Goal: Check status: Check status

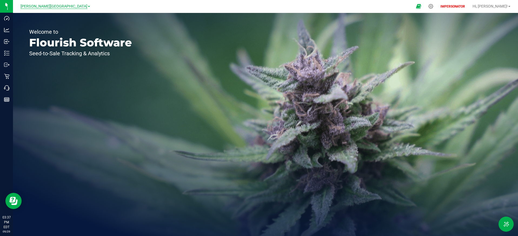
click at [51, 8] on span "[PERSON_NAME][GEOGRAPHIC_DATA]" at bounding box center [54, 6] width 67 height 5
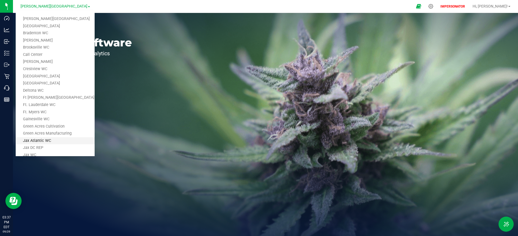
click at [59, 142] on link "Jax Atlantic WC" at bounding box center [55, 141] width 79 height 7
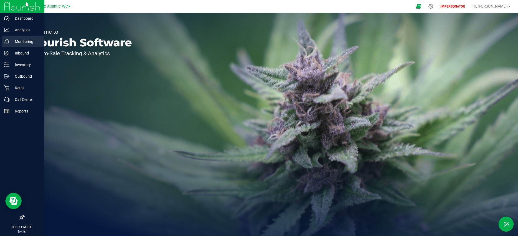
click at [28, 45] on div "Monitoring" at bounding box center [23, 41] width 43 height 11
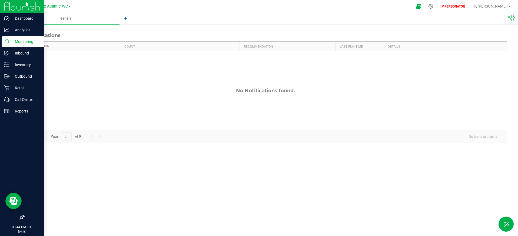
click at [6, 8] on img at bounding box center [22, 6] width 36 height 13
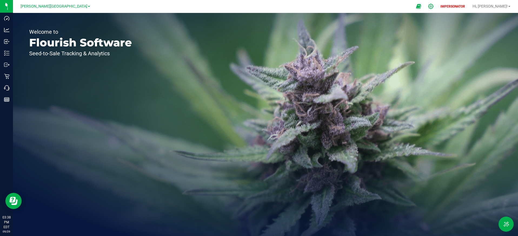
click at [434, 8] on icon at bounding box center [431, 7] width 6 height 6
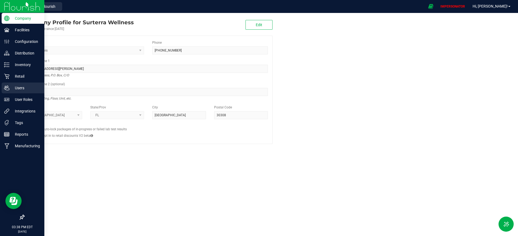
click at [29, 89] on p "Users" at bounding box center [25, 88] width 32 height 6
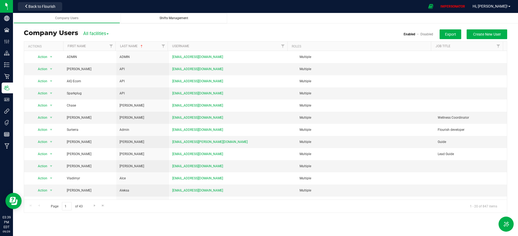
click at [172, 18] on span "Shifts Management" at bounding box center [173, 18] width 29 height 4
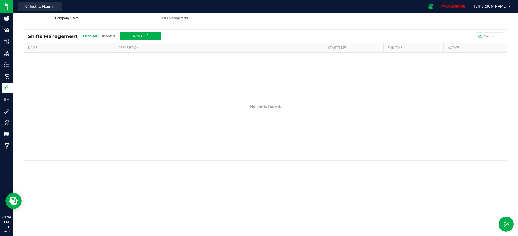
click at [85, 17] on div "Company Users" at bounding box center [67, 18] width 98 height 5
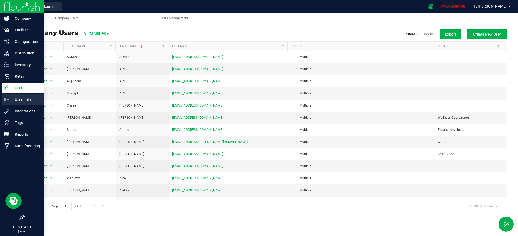
click at [9, 100] on p "User Roles" at bounding box center [25, 99] width 32 height 6
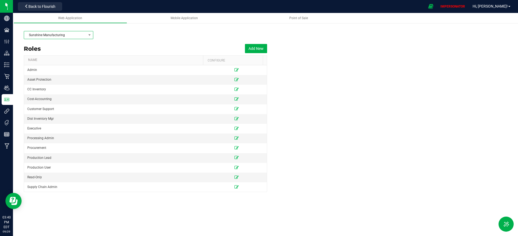
click at [71, 32] on span "Sunshine Manufacturing" at bounding box center [55, 35] width 62 height 8
click at [65, 91] on li "Jax WC" at bounding box center [58, 95] width 69 height 9
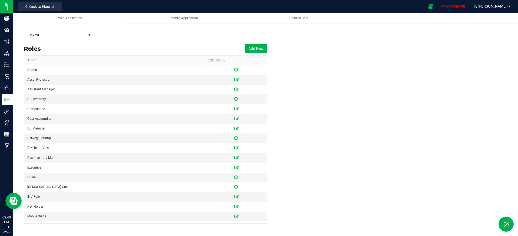
click at [168, 43] on div "Roles Add New" at bounding box center [145, 49] width 243 height 14
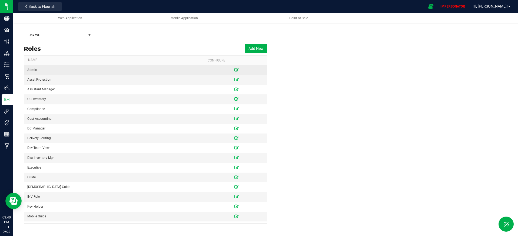
click at [234, 72] on icon at bounding box center [236, 69] width 4 height 3
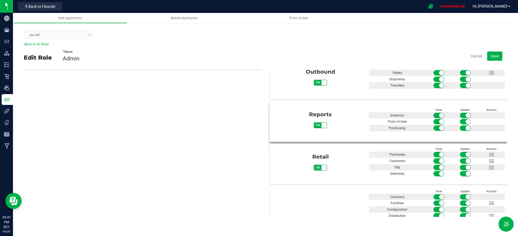
scroll to position [92, 0]
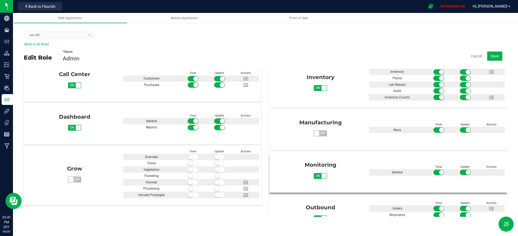
click at [321, 175] on span "on off" at bounding box center [323, 176] width 5 height 5
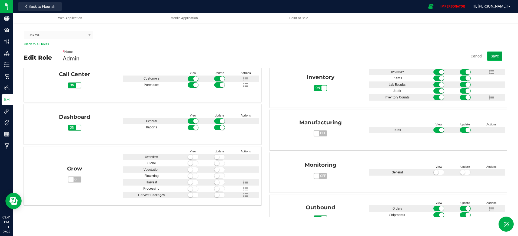
click at [494, 57] on span "Save" at bounding box center [495, 56] width 8 height 4
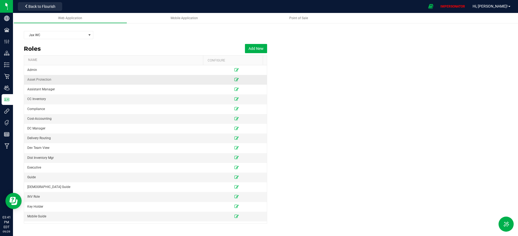
click at [234, 79] on icon at bounding box center [236, 79] width 4 height 3
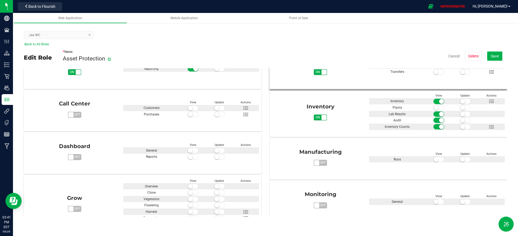
scroll to position [117, 0]
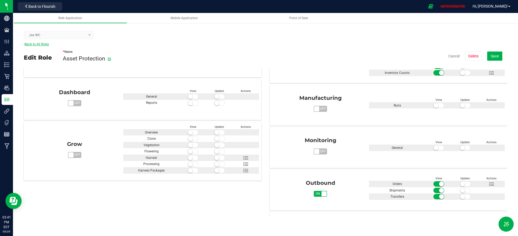
click at [44, 44] on link "Back to All Roles" at bounding box center [36, 44] width 25 height 4
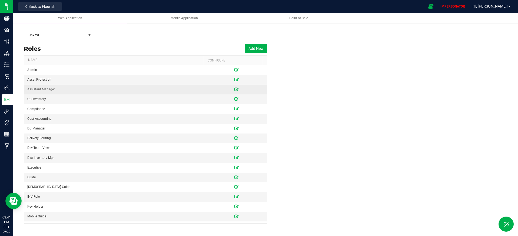
click at [234, 90] on icon at bounding box center [236, 89] width 4 height 3
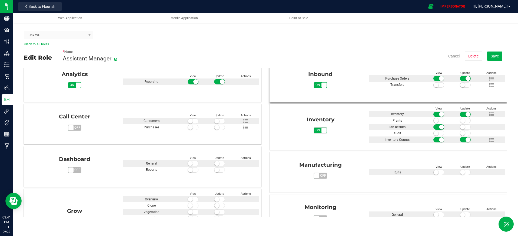
scroll to position [85, 0]
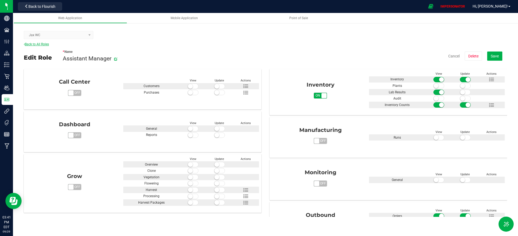
click at [33, 44] on link "Back to All Roles" at bounding box center [36, 44] width 25 height 4
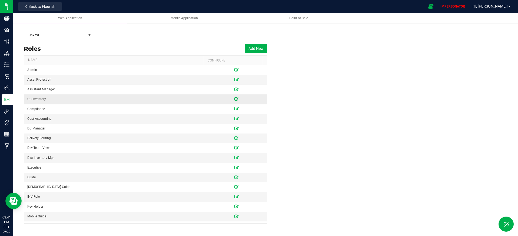
click at [234, 100] on icon at bounding box center [236, 99] width 4 height 3
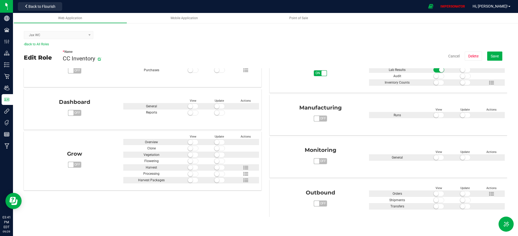
scroll to position [110, 0]
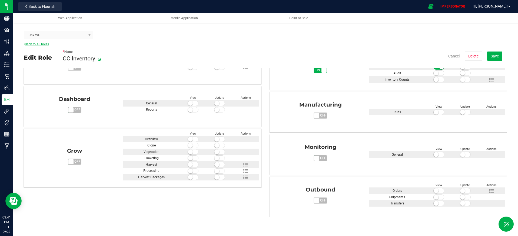
click at [44, 45] on link "Back to All Roles" at bounding box center [36, 44] width 25 height 4
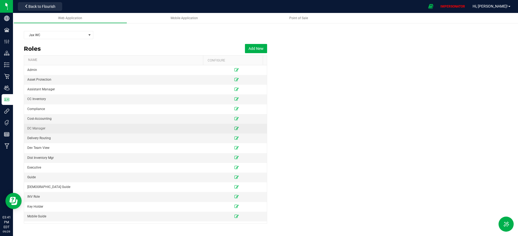
click at [234, 128] on icon at bounding box center [236, 128] width 4 height 3
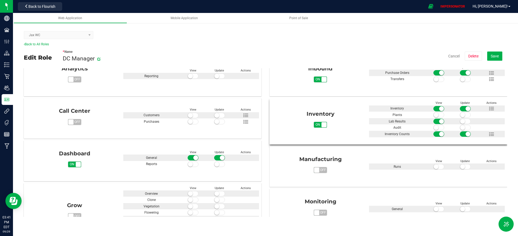
scroll to position [56, 0]
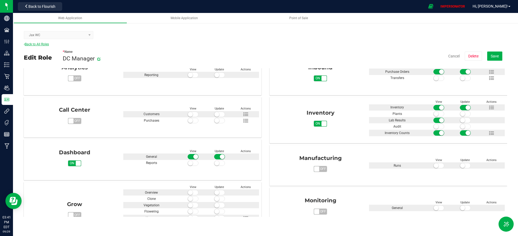
click at [32, 43] on link "Back to All Roles" at bounding box center [36, 44] width 25 height 4
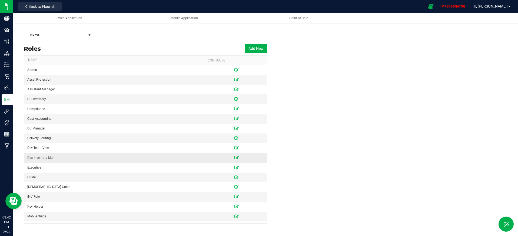
click at [234, 158] on icon at bounding box center [236, 157] width 4 height 3
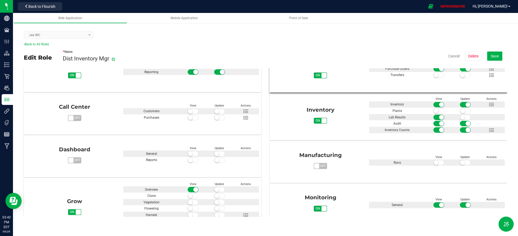
scroll to position [60, 0]
click at [321, 207] on span "on off" at bounding box center [323, 208] width 5 height 5
click at [500, 54] on button "Save" at bounding box center [494, 56] width 15 height 9
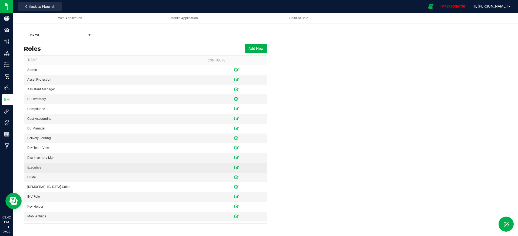
click at [234, 167] on icon at bounding box center [236, 167] width 4 height 3
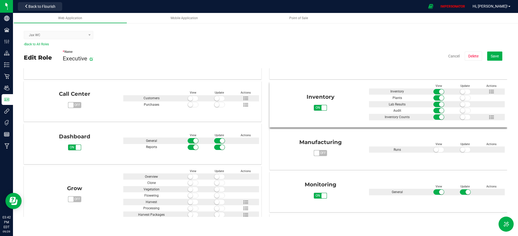
scroll to position [76, 0]
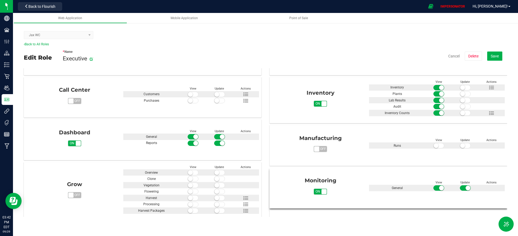
click at [312, 187] on div "Monitoring on off" at bounding box center [320, 186] width 97 height 18
click at [315, 192] on span "on" at bounding box center [318, 192] width 8 height 6
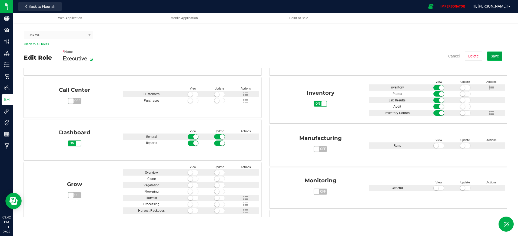
drag, startPoint x: 499, startPoint y: 57, endPoint x: 490, endPoint y: 57, distance: 8.6
click at [499, 57] on button "Save" at bounding box center [494, 56] width 15 height 9
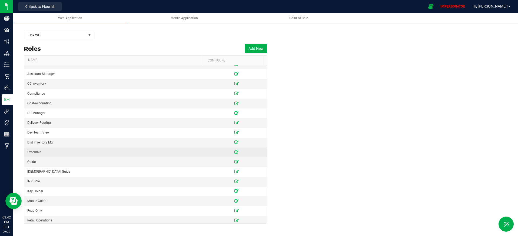
scroll to position [21, 0]
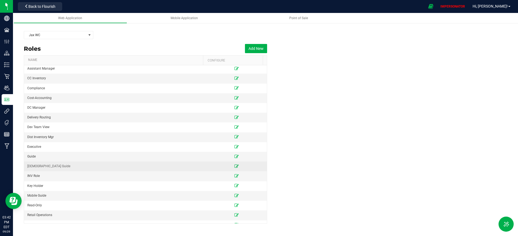
click at [234, 166] on icon at bounding box center [236, 166] width 4 height 3
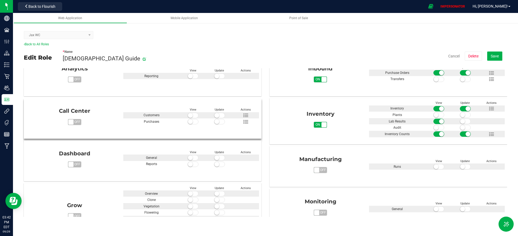
scroll to position [97, 0]
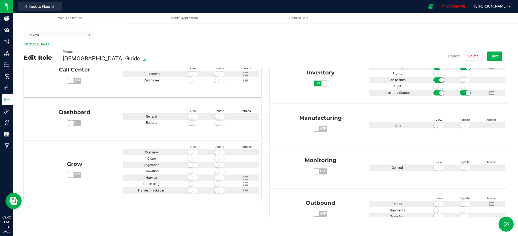
click at [39, 43] on link "Back to All Roles" at bounding box center [36, 44] width 25 height 4
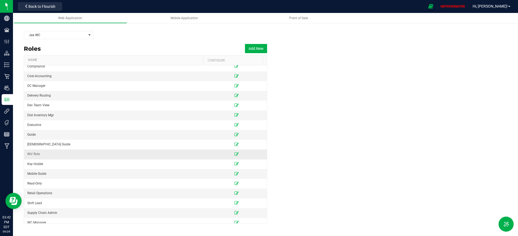
scroll to position [47, 0]
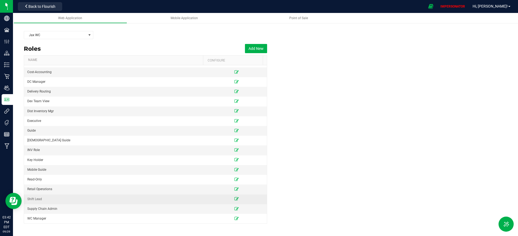
click at [235, 200] on icon at bounding box center [236, 199] width 4 height 3
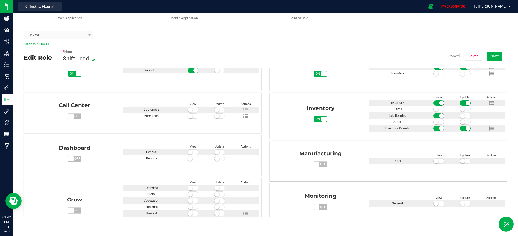
scroll to position [66, 0]
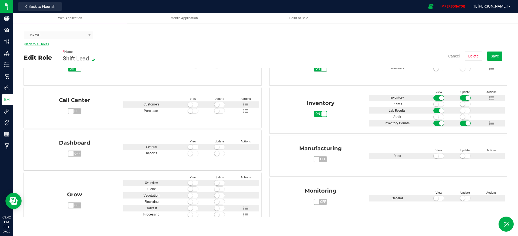
click at [37, 42] on link "Back to All Roles" at bounding box center [36, 44] width 25 height 4
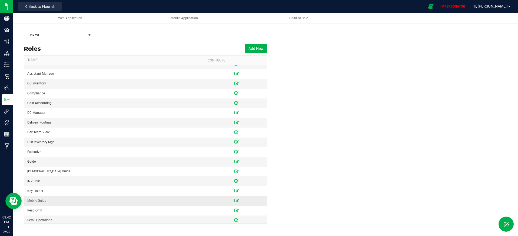
scroll to position [47, 0]
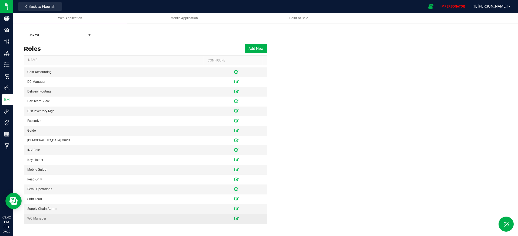
click at [234, 218] on icon at bounding box center [236, 218] width 4 height 3
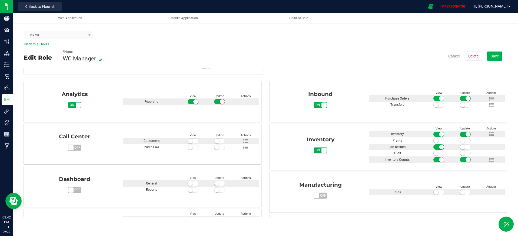
scroll to position [103, 0]
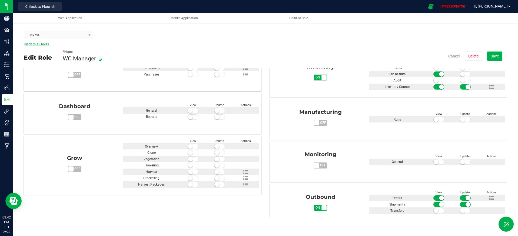
click at [36, 44] on link "Back to All Roles" at bounding box center [36, 44] width 25 height 4
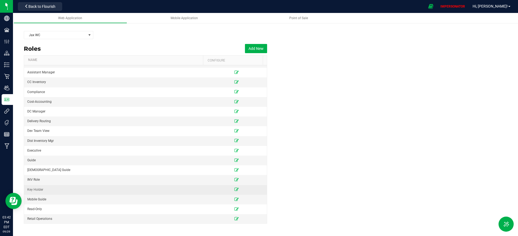
scroll to position [47, 0]
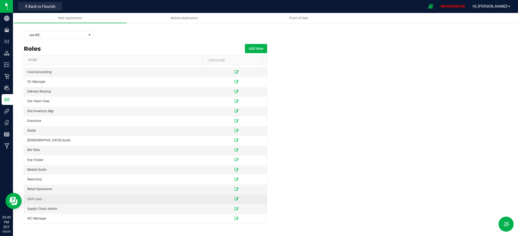
click at [234, 200] on icon at bounding box center [236, 199] width 4 height 3
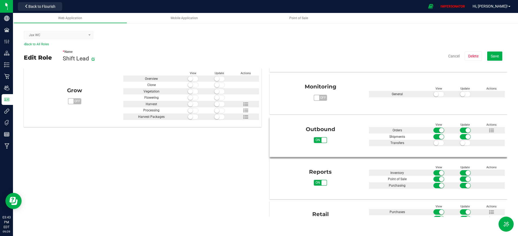
scroll to position [145, 0]
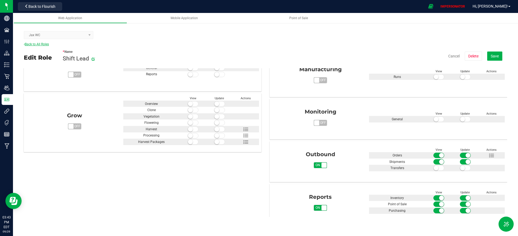
click at [36, 42] on link "Back to All Roles" at bounding box center [36, 44] width 25 height 4
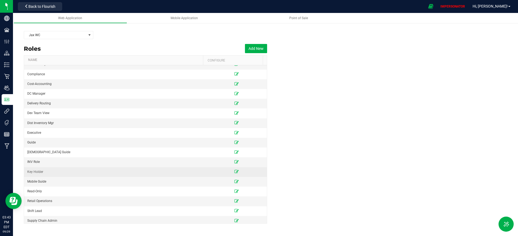
scroll to position [47, 0]
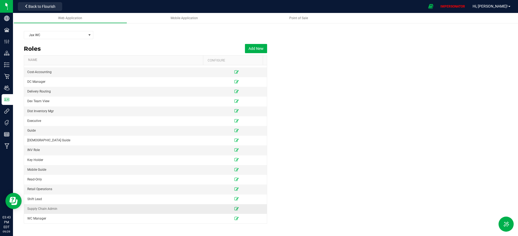
click at [234, 210] on icon at bounding box center [236, 209] width 4 height 3
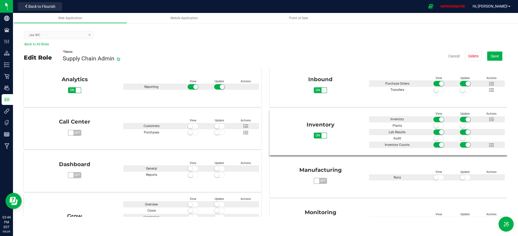
scroll to position [126, 0]
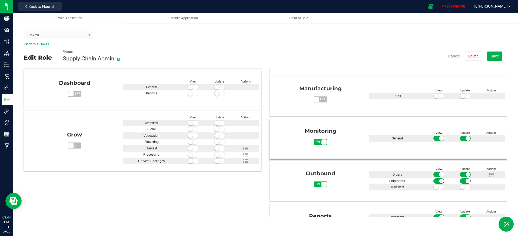
click at [321, 142] on span "on off" at bounding box center [323, 142] width 5 height 5
click at [497, 56] on span "Save" at bounding box center [495, 56] width 8 height 4
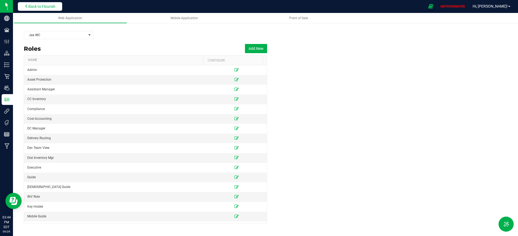
click at [39, 8] on span "Back to Flourish" at bounding box center [41, 6] width 27 height 4
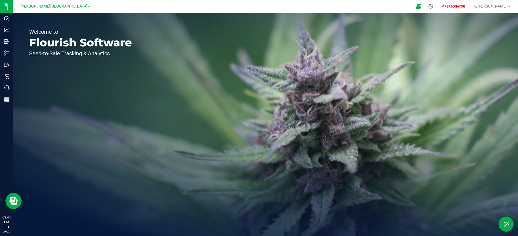
click at [46, 5] on span "[PERSON_NAME][GEOGRAPHIC_DATA]" at bounding box center [54, 6] width 67 height 5
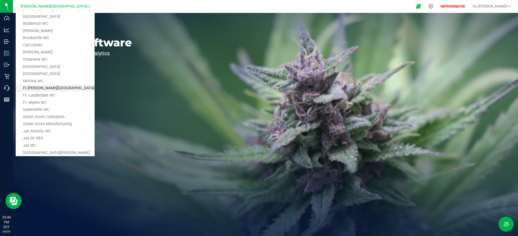
scroll to position [15, 0]
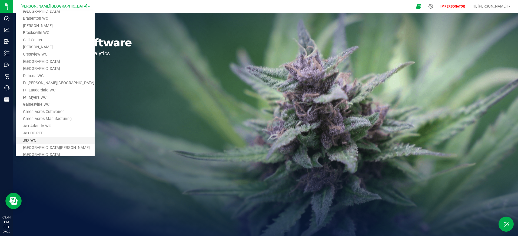
click at [49, 138] on link "Jax WC" at bounding box center [55, 140] width 79 height 7
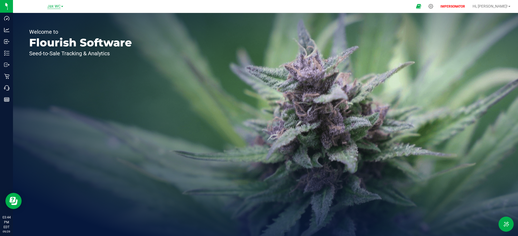
click at [53, 6] on span "Jax WC" at bounding box center [53, 6] width 13 height 5
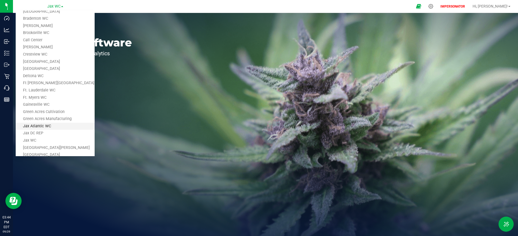
click at [45, 128] on link "Jax Atlantic WC" at bounding box center [55, 126] width 79 height 7
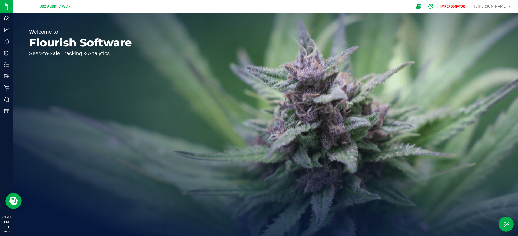
click at [434, 6] on icon at bounding box center [431, 7] width 6 height 6
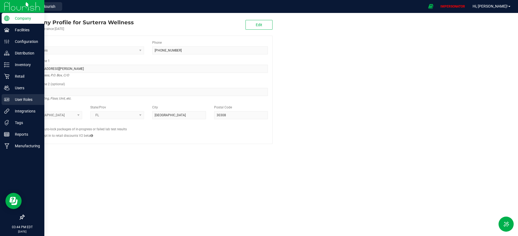
click at [16, 101] on p "User Roles" at bounding box center [25, 99] width 32 height 6
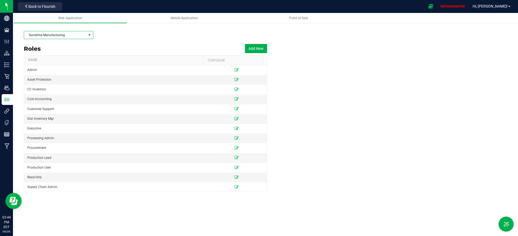
click at [64, 36] on span "Sunshine Manufacturing" at bounding box center [55, 35] width 62 height 8
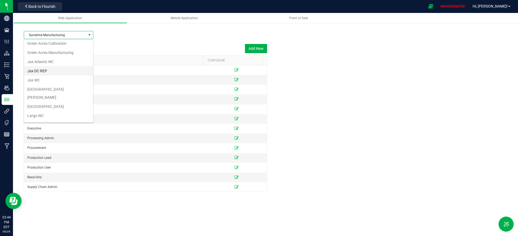
scroll to position [154, 0]
click at [53, 58] on li "Jax Atlantic WC" at bounding box center [58, 62] width 69 height 9
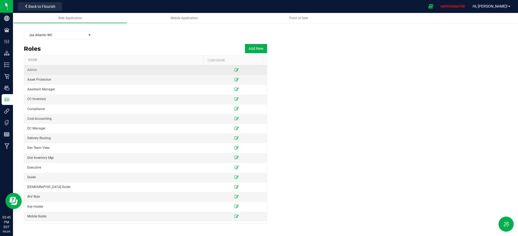
click at [234, 71] on icon at bounding box center [236, 69] width 4 height 3
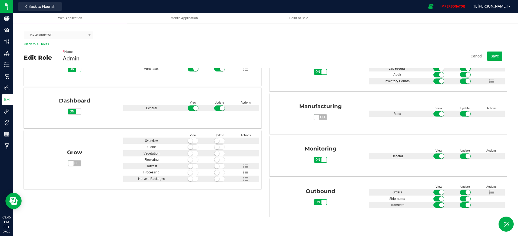
scroll to position [109, 0]
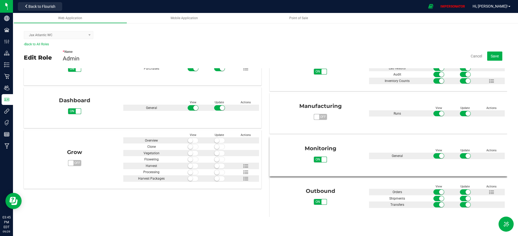
click at [317, 161] on span "on" at bounding box center [318, 160] width 8 height 6
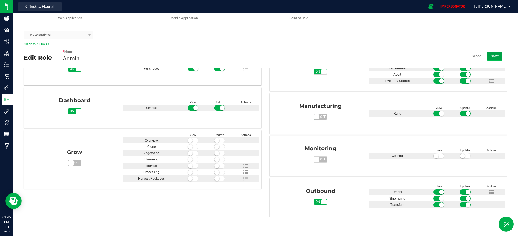
click at [496, 58] on span "Save" at bounding box center [495, 56] width 8 height 4
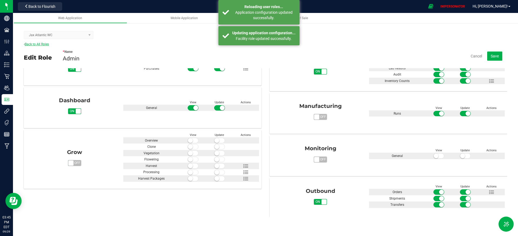
click at [41, 44] on link "Back to All Roles" at bounding box center [36, 44] width 25 height 4
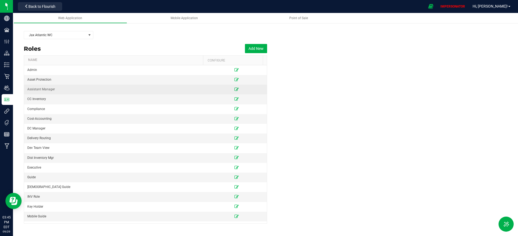
click at [234, 89] on icon at bounding box center [236, 89] width 4 height 3
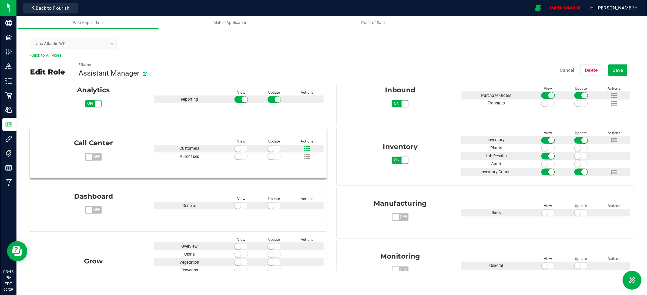
scroll to position [53, 0]
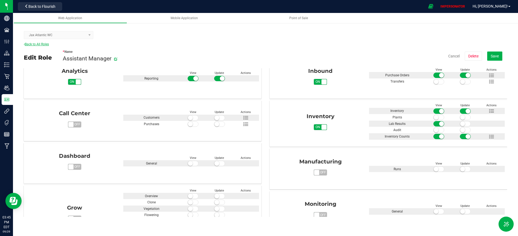
click at [44, 45] on link "Back to All Roles" at bounding box center [36, 44] width 25 height 4
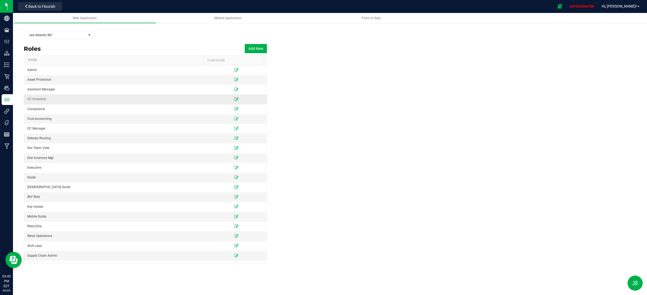
click at [234, 99] on icon at bounding box center [236, 99] width 4 height 3
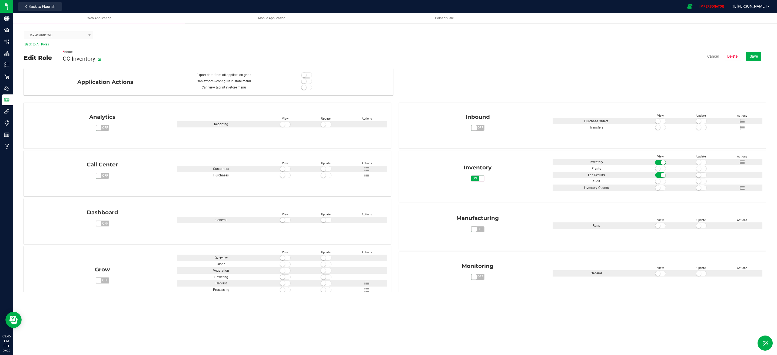
click at [42, 44] on link "Back to All Roles" at bounding box center [36, 44] width 25 height 4
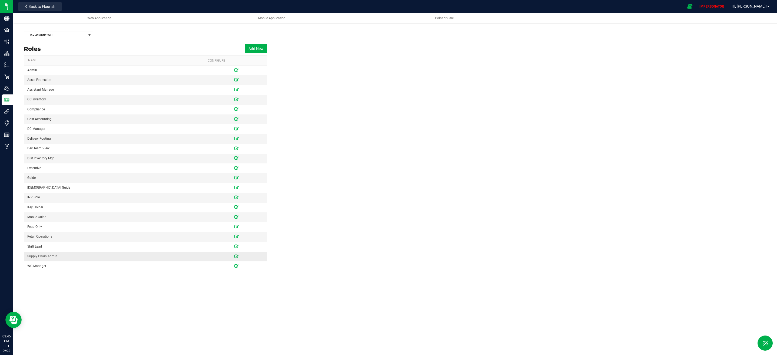
click at [234, 236] on icon at bounding box center [236, 255] width 4 height 3
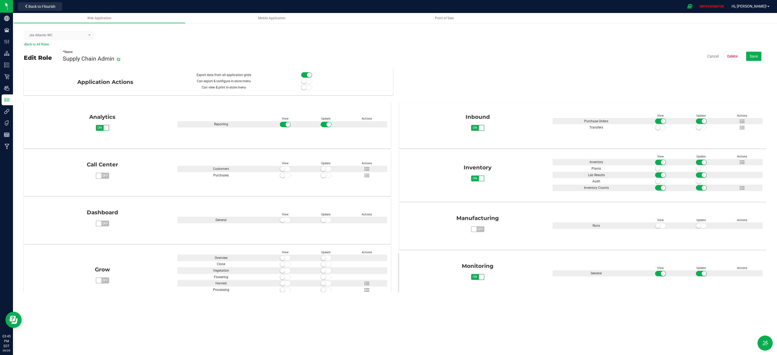
click at [484, 236] on span "off" at bounding box center [488, 277] width 8 height 6
click at [514, 55] on span "Save" at bounding box center [753, 56] width 8 height 4
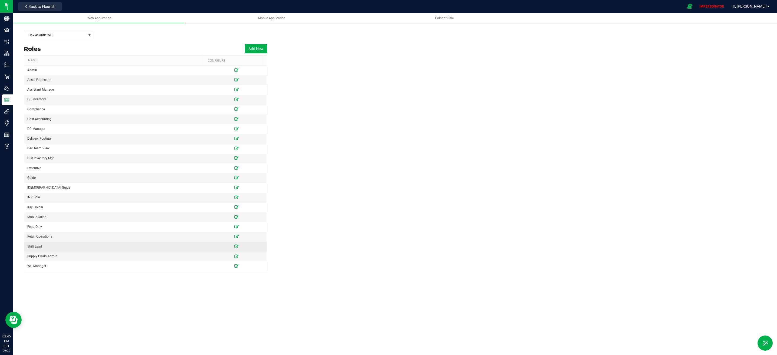
click at [234, 236] on icon at bounding box center [236, 245] width 4 height 3
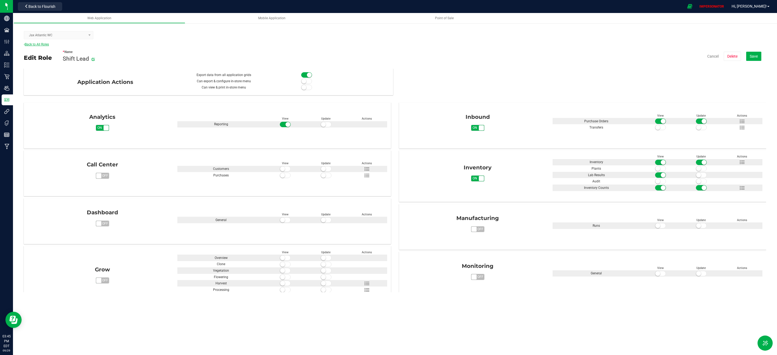
click at [31, 44] on link "Back to All Roles" at bounding box center [36, 44] width 25 height 4
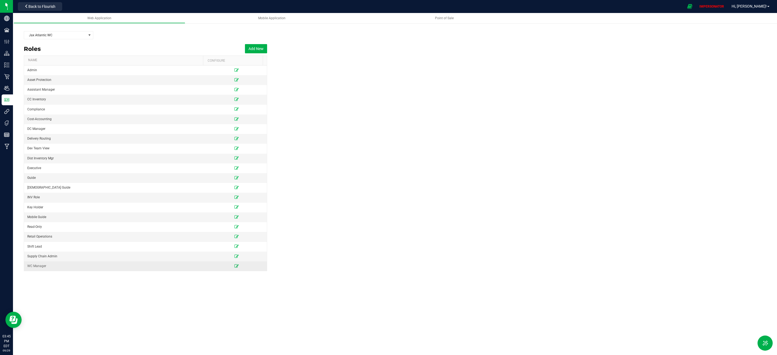
click at [234, 236] on icon at bounding box center [236, 265] width 4 height 3
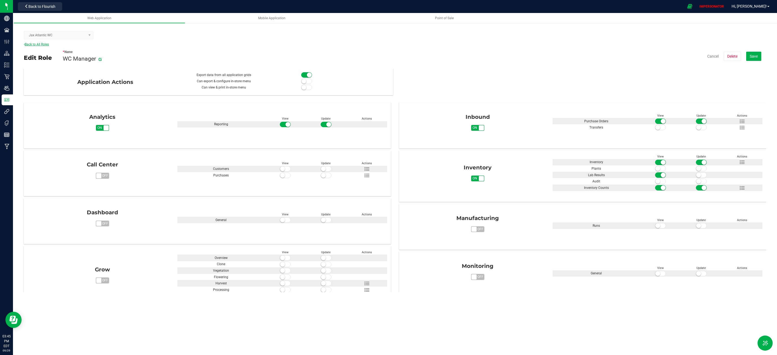
click at [34, 44] on link "Back to All Roles" at bounding box center [36, 44] width 25 height 4
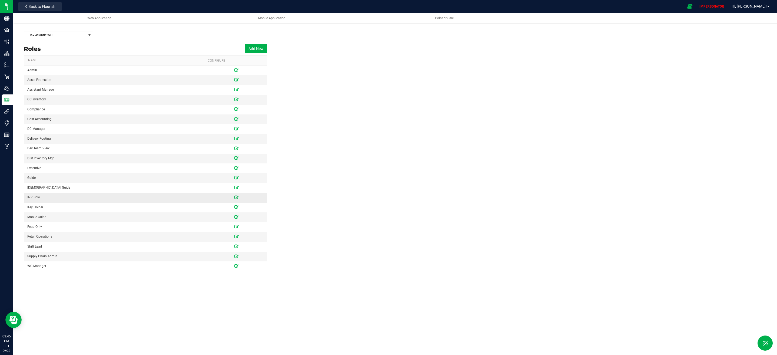
click at [234, 199] on icon at bounding box center [236, 196] width 4 height 3
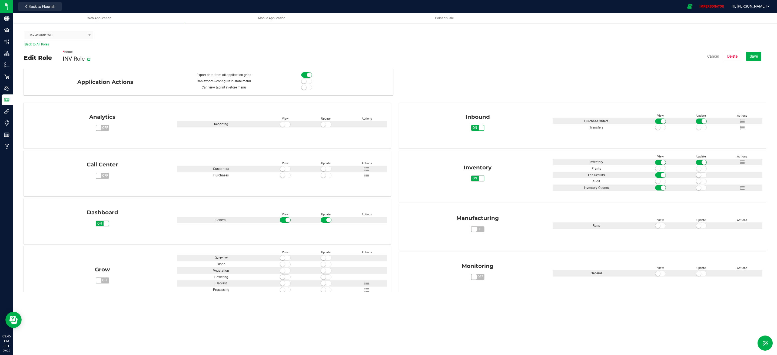
click at [34, 44] on link "Back to All Roles" at bounding box center [36, 44] width 25 height 4
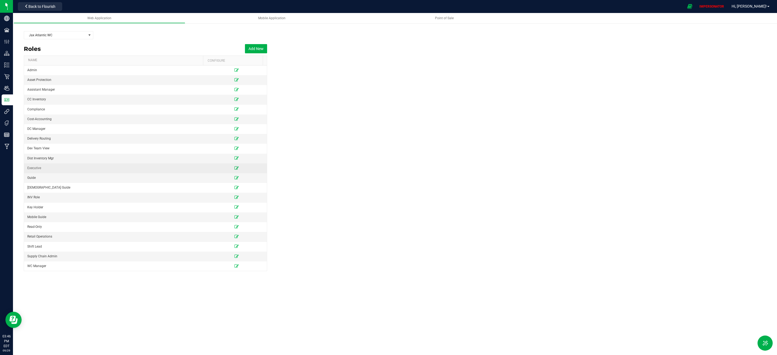
click at [234, 169] on icon at bounding box center [236, 167] width 4 height 3
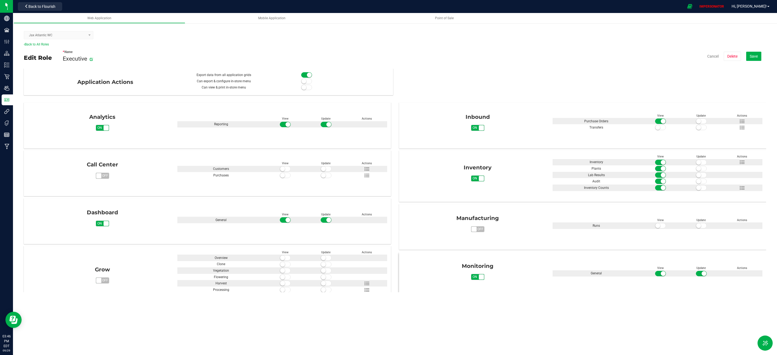
drag, startPoint x: 475, startPoint y: 278, endPoint x: 478, endPoint y: 274, distance: 4.9
click at [475, 236] on span "on" at bounding box center [475, 277] width 8 height 6
click at [514, 56] on span "Save" at bounding box center [753, 56] width 8 height 4
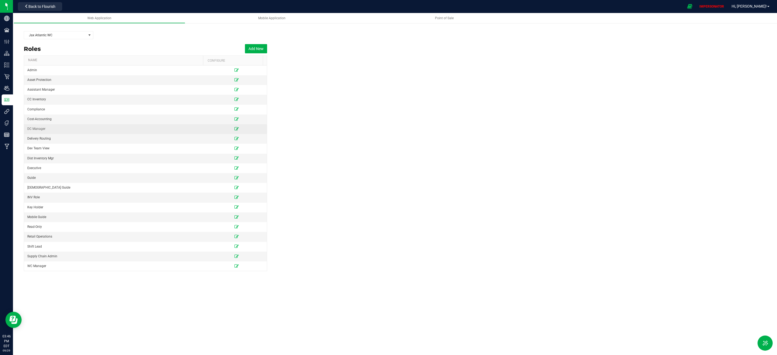
click at [234, 129] on icon at bounding box center [236, 128] width 4 height 3
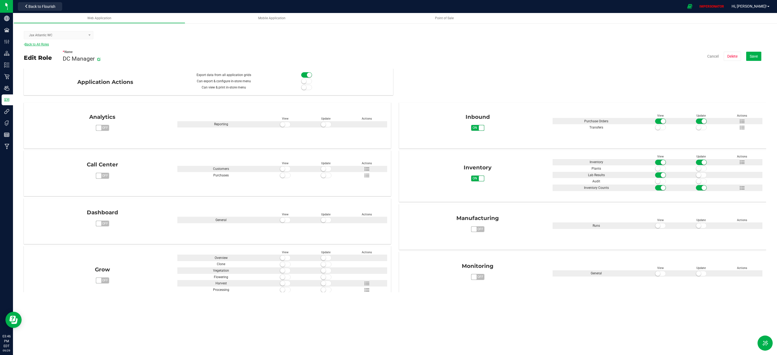
click at [38, 43] on link "Back to All Roles" at bounding box center [36, 44] width 25 height 4
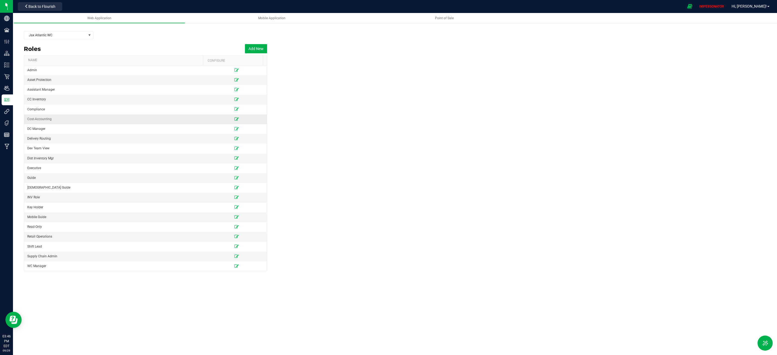
click at [234, 121] on icon at bounding box center [236, 118] width 4 height 3
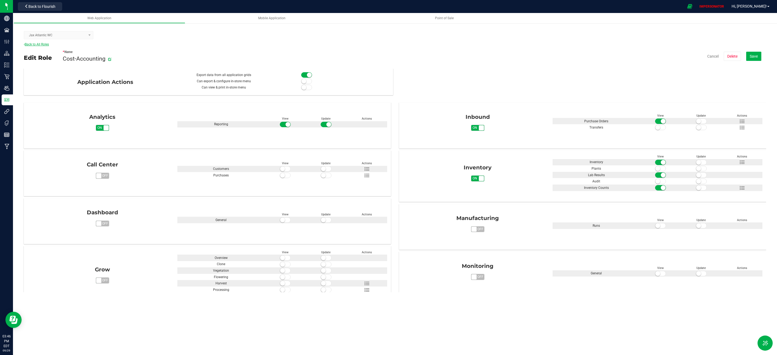
click at [41, 42] on link "Back to All Roles" at bounding box center [36, 44] width 25 height 4
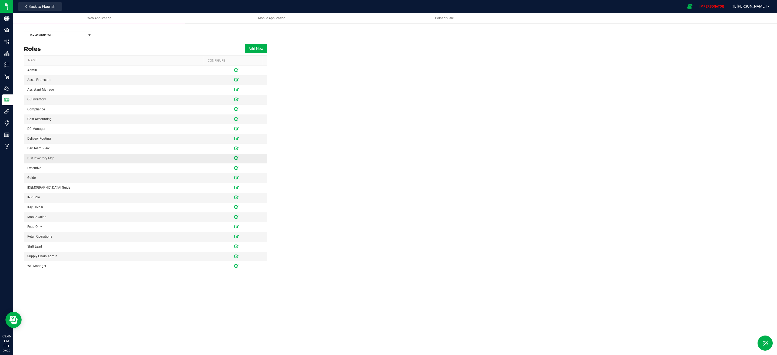
click at [234, 159] on icon at bounding box center [236, 157] width 4 height 3
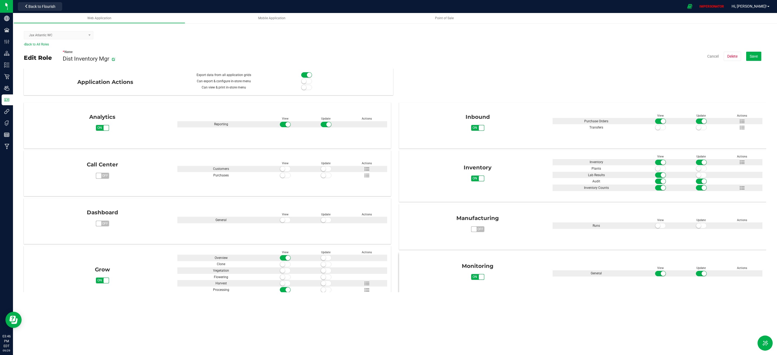
click at [475, 236] on span "on" at bounding box center [475, 277] width 8 height 6
click at [514, 56] on span "Save" at bounding box center [753, 56] width 8 height 4
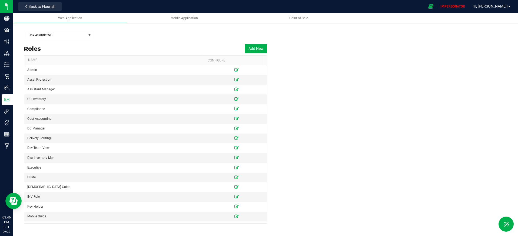
click at [312, 113] on roles-list "Roles Add New Name Configure Admin Asset Protection Assistant Manager CC Invent…" at bounding box center [265, 133] width 483 height 182
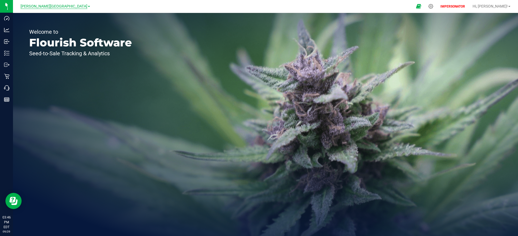
click at [48, 5] on span "[PERSON_NAME][GEOGRAPHIC_DATA]" at bounding box center [54, 6] width 67 height 5
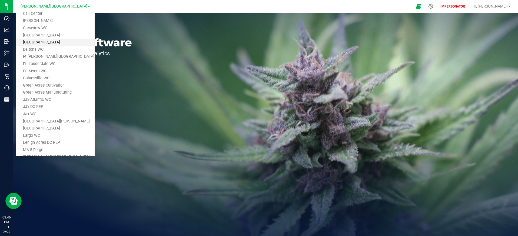
scroll to position [65, 0]
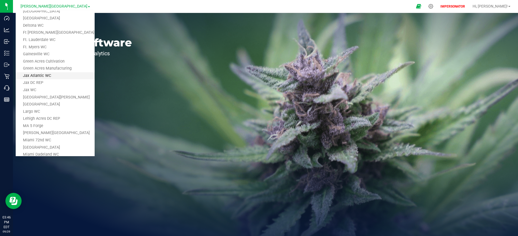
click at [58, 76] on link "Jax Atlantic WC" at bounding box center [55, 75] width 79 height 7
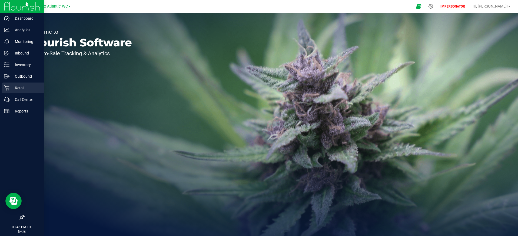
click at [3, 88] on div "Retail" at bounding box center [23, 88] width 43 height 11
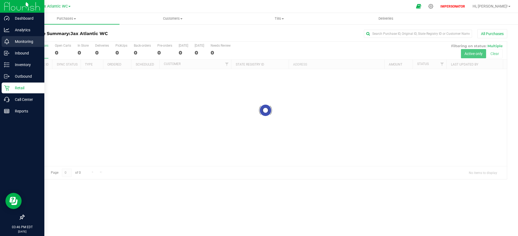
click at [29, 41] on p "Monitoring" at bounding box center [25, 41] width 32 height 6
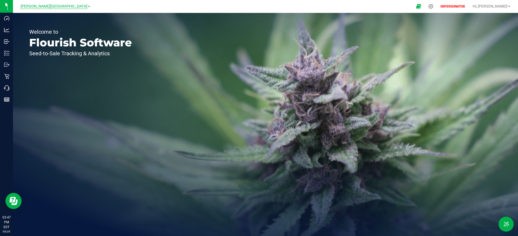
click at [64, 6] on span "[PERSON_NAME][GEOGRAPHIC_DATA]" at bounding box center [54, 6] width 67 height 5
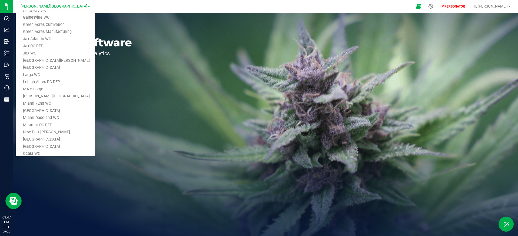
scroll to position [28, 0]
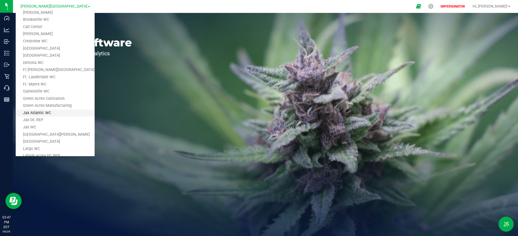
click at [53, 111] on link "Jax Atlantic WC" at bounding box center [55, 113] width 79 height 7
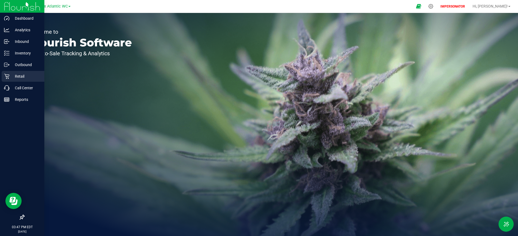
click at [29, 77] on p "Retail" at bounding box center [25, 76] width 32 height 6
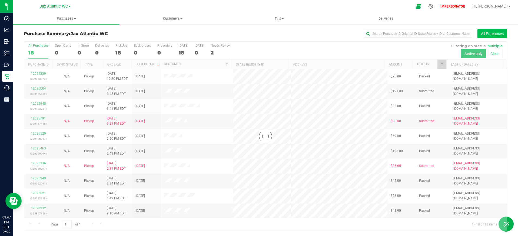
click at [488, 33] on button "All Purchases" at bounding box center [492, 33] width 30 height 9
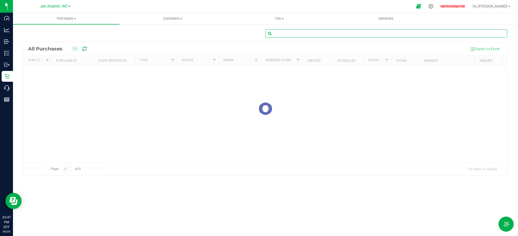
click at [403, 34] on input "text" at bounding box center [386, 33] width 242 height 8
paste input "12012063"
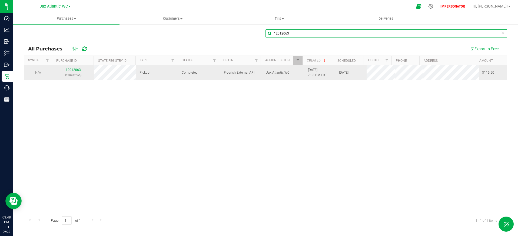
type input "12012063"
drag, startPoint x: 81, startPoint y: 69, endPoint x: 63, endPoint y: 68, distance: 18.1
click at [63, 68] on div "12012063 (328207665)" at bounding box center [73, 73] width 36 height 10
click at [72, 71] on link "12012063" at bounding box center [73, 70] width 15 height 4
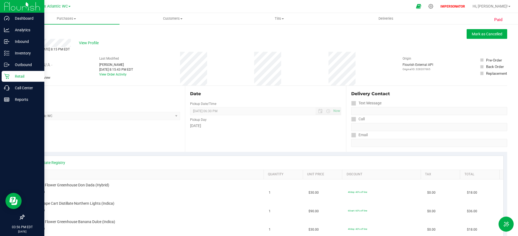
click at [8, 9] on img at bounding box center [22, 6] width 36 height 13
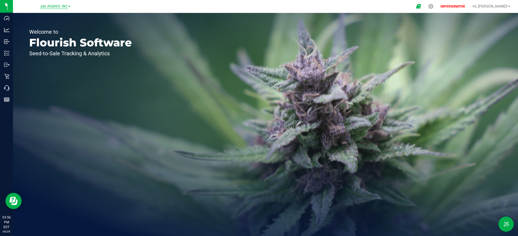
click at [47, 8] on span "Jax Atlantic WC" at bounding box center [54, 6] width 28 height 5
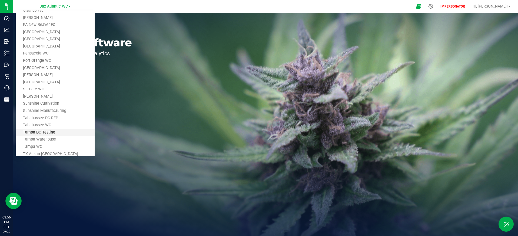
scroll to position [285, 0]
click at [52, 134] on link "Tampa Warehouse" at bounding box center [55, 136] width 79 height 7
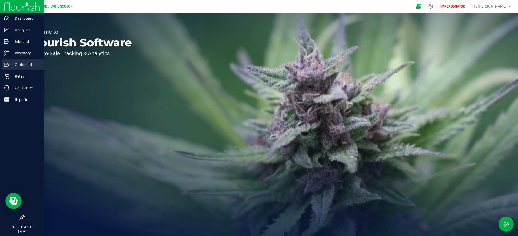
click at [33, 65] on p "Outbound" at bounding box center [25, 65] width 32 height 6
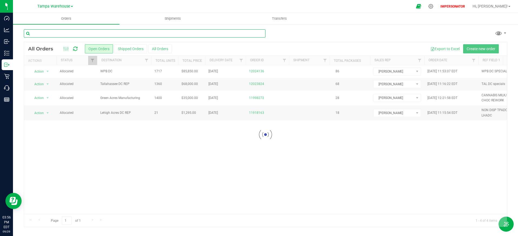
click at [90, 34] on input "text" at bounding box center [145, 33] width 242 height 8
paste input "12001711"
type input "12001711"
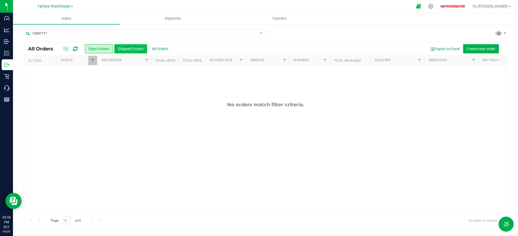
click at [135, 49] on button "Shipped Orders" at bounding box center [130, 48] width 33 height 9
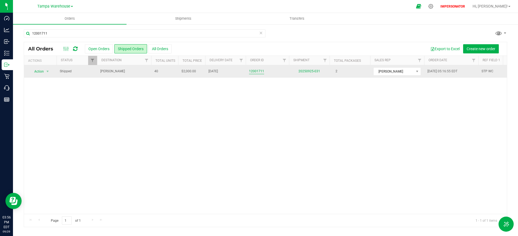
click at [257, 72] on link "12001711" at bounding box center [256, 71] width 15 height 5
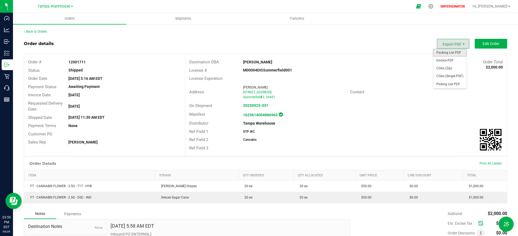
click at [454, 54] on span "Packing List PDF" at bounding box center [450, 53] width 34 height 8
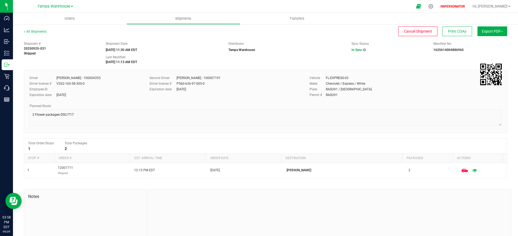
click at [442, 50] on strong "1625614004886965" at bounding box center [448, 50] width 30 height 4
copy strong "1625614004886965"
drag, startPoint x: 23, startPoint y: 48, endPoint x: 64, endPoint y: 46, distance: 40.6
click at [62, 47] on div "Shipment # 20250925-031 Shipped" at bounding box center [61, 48] width 82 height 15
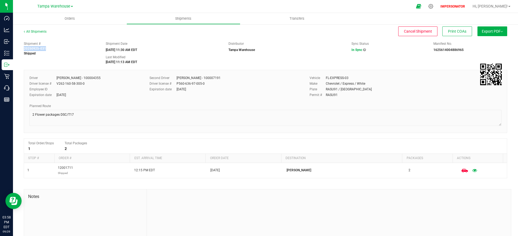
copy strong "20250925-031"
click at [363, 49] on icon at bounding box center [364, 49] width 3 height 3
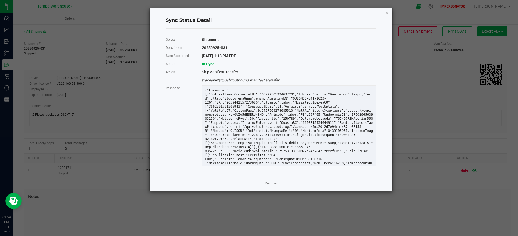
scroll to position [960, 0]
drag, startPoint x: 202, startPoint y: 80, endPoint x: 295, endPoint y: 79, distance: 93.0
click at [295, 79] on div "traceability::push::outbound.manifest.transfer" at bounding box center [289, 80] width 182 height 8
copy div "traceability::push::outbound.manifest.transfer"
click at [270, 184] on link "Dismiss" at bounding box center [271, 184] width 12 height 5
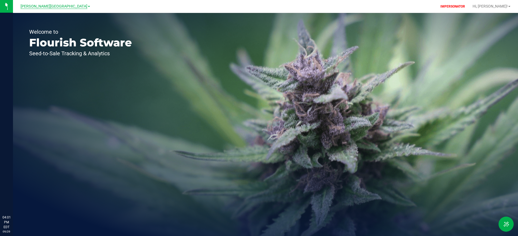
click at [56, 7] on span "[PERSON_NAME][GEOGRAPHIC_DATA]" at bounding box center [54, 6] width 67 height 5
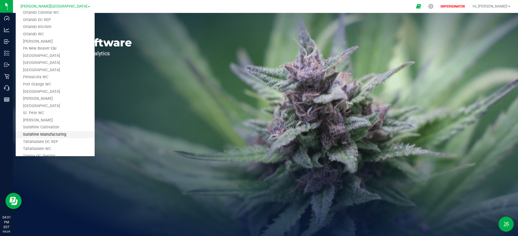
scroll to position [271, 0]
click at [61, 106] on link "[PERSON_NAME]" at bounding box center [55, 107] width 79 height 7
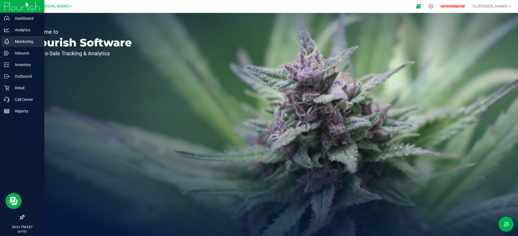
click at [18, 45] on div "Monitoring" at bounding box center [23, 41] width 43 height 11
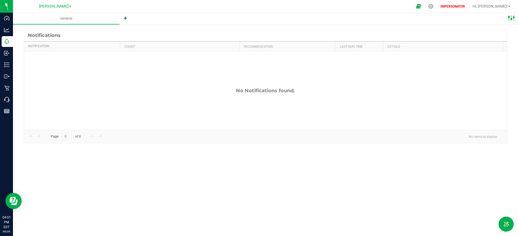
click at [512, 20] on icon at bounding box center [511, 17] width 7 height 7
click at [496, 37] on span "Manage alerts" at bounding box center [486, 37] width 21 height 4
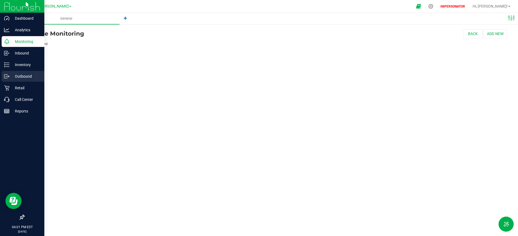
click at [23, 77] on p "Outbound" at bounding box center [25, 76] width 32 height 6
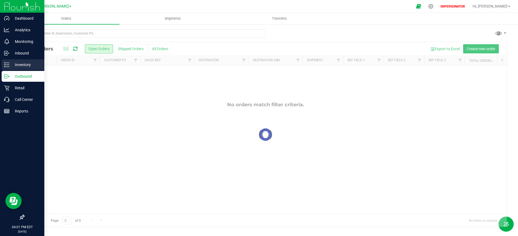
click at [23, 65] on p "Inventory" at bounding box center [25, 65] width 32 height 6
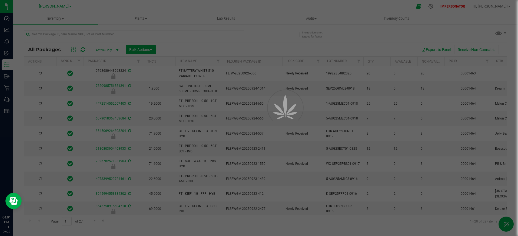
click at [95, 36] on div at bounding box center [259, 118] width 518 height 236
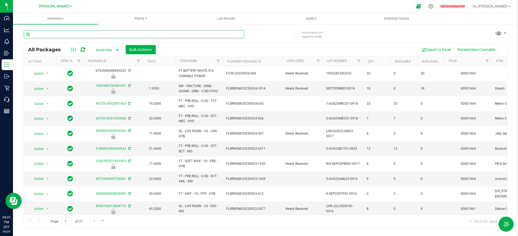
click at [96, 34] on input "text" at bounding box center [134, 34] width 220 height 8
paste input "traceability::push::outbound.manifest.transfer"
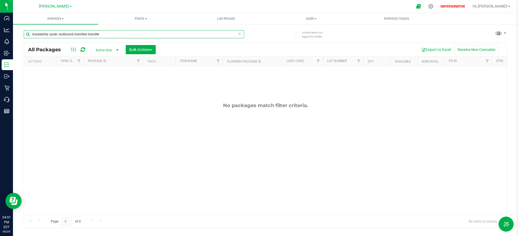
click at [110, 33] on input "traceability::push::outbound.manifest.transfer" at bounding box center [134, 34] width 220 height 8
paste input "5693588368445584"
type input "5693588368445584"
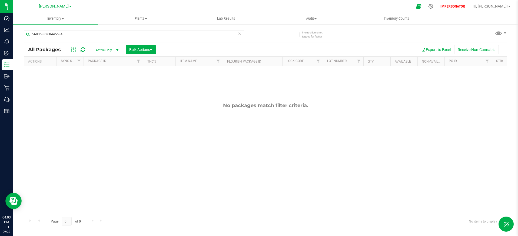
click at [108, 49] on span "Active Only" at bounding box center [106, 50] width 30 height 8
click at [111, 83] on li "All" at bounding box center [105, 83] width 29 height 8
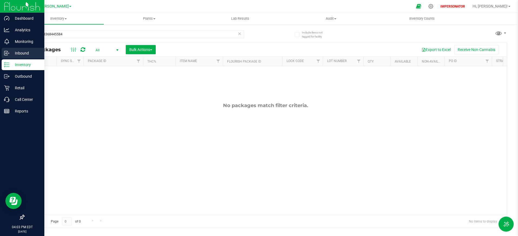
click at [24, 51] on p "Inbound" at bounding box center [25, 53] width 32 height 6
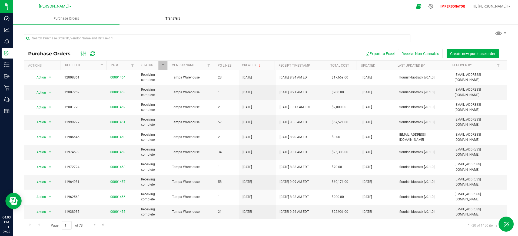
click at [175, 19] on span "Transfers" at bounding box center [172, 18] width 29 height 5
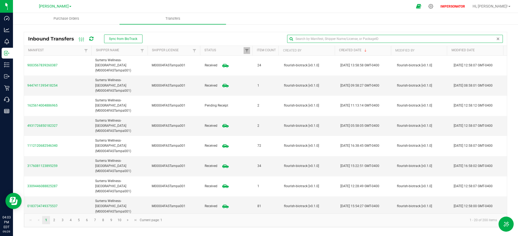
click at [494, 40] on input "text" at bounding box center [395, 39] width 216 height 8
paste input "5693588368445584"
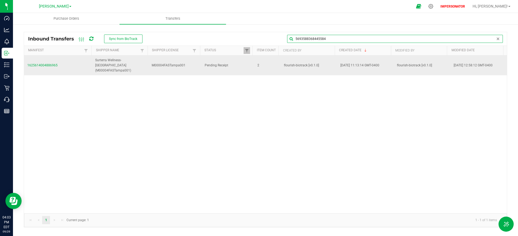
type input "5693588368445584"
click at [56, 63] on span "1625614004886965" at bounding box center [57, 65] width 61 height 5
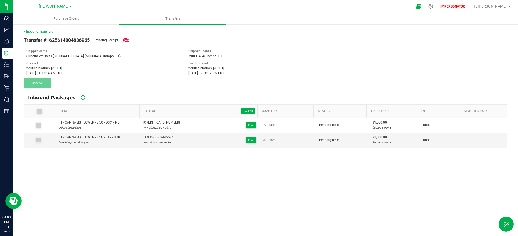
click at [228, 190] on div "FT - CANNABIS FLOWER - 3.5G - DSC - IND Deluxe Sugar Cane [CREDIT_CARD_NUMBER] …" at bounding box center [265, 205] width 483 height 174
click at [74, 42] on span "Transfer #1625614004886965" at bounding box center [57, 39] width 66 height 7
copy span "1625614004886965"
click at [128, 41] on icon at bounding box center [126, 40] width 6 height 4
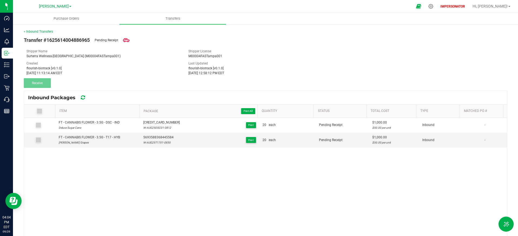
click at [39, 111] on icon at bounding box center [40, 111] width 4 height 0
click at [85, 96] on div "Inbound Packages" at bounding box center [61, 97] width 66 height 9
click at [84, 97] on icon at bounding box center [83, 97] width 4 height 5
click at [47, 32] on link "< Inbound Transfers" at bounding box center [38, 32] width 29 height 4
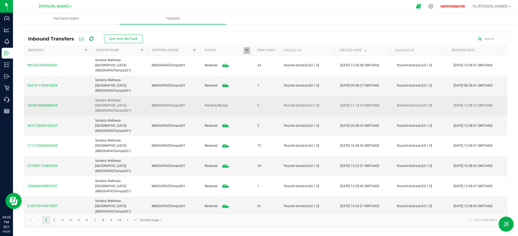
click at [54, 103] on span "1625614004886965" at bounding box center [57, 105] width 61 height 5
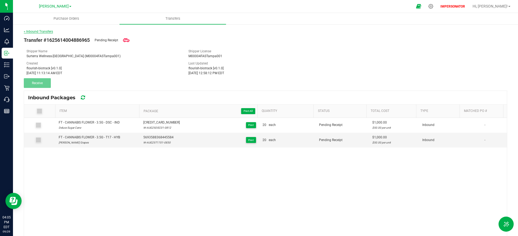
click at [44, 33] on link "< Inbound Transfers" at bounding box center [38, 32] width 29 height 4
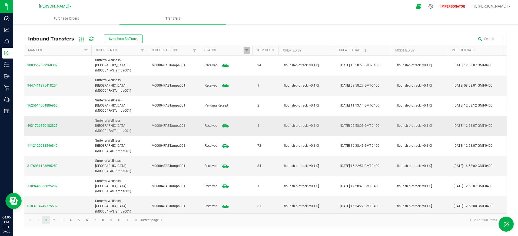
click at [48, 124] on span "4931726850182327" at bounding box center [57, 126] width 61 height 5
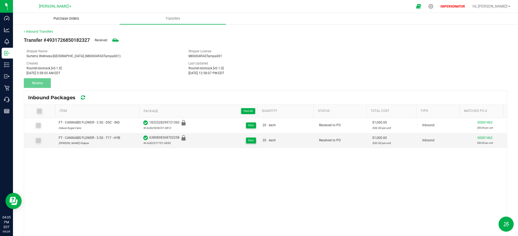
click at [67, 19] on span "Purchase Orders" at bounding box center [66, 18] width 40 height 5
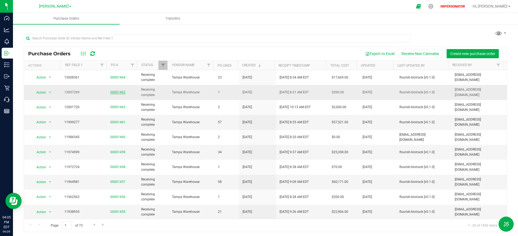
click at [115, 92] on link "00001463" at bounding box center [117, 93] width 15 height 4
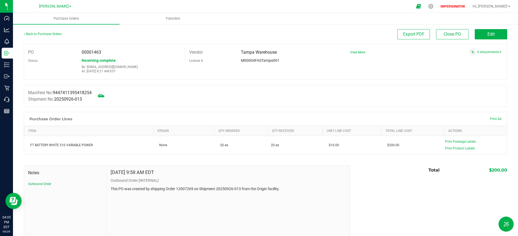
click at [76, 92] on span "9447411395418254" at bounding box center [72, 92] width 39 height 5
copy span "9447411395418254"
click at [51, 36] on div "Back to Purchase Orders" at bounding box center [84, 34] width 121 height 10
click at [51, 35] on link "Back to Purchase Orders" at bounding box center [43, 34] width 38 height 4
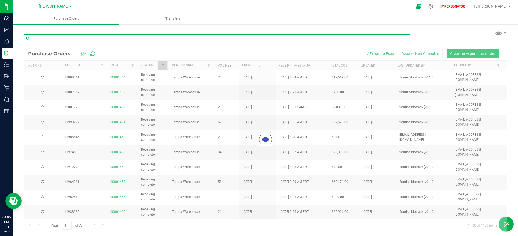
click at [81, 37] on input "text" at bounding box center [217, 38] width 387 height 8
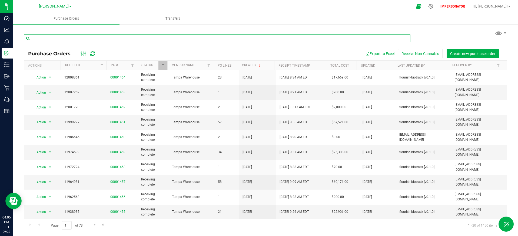
paste input "9447411395418254"
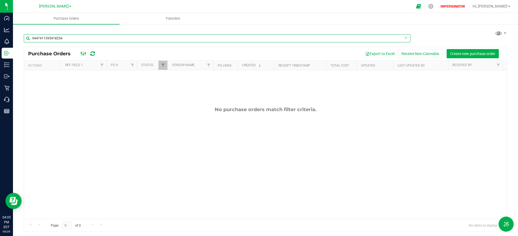
type input "9447411395418254"
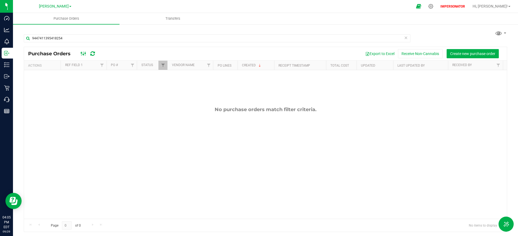
click at [83, 55] on ellipse at bounding box center [83, 54] width 1 height 1
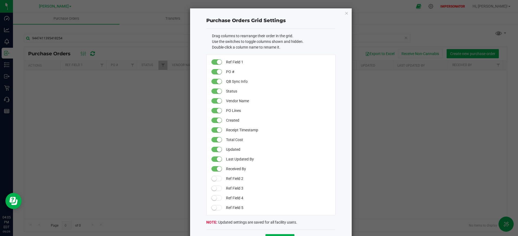
drag, startPoint x: 384, startPoint y: 170, endPoint x: 334, endPoint y: 203, distance: 60.3
click at [383, 170] on ngb-modal-window "Purchase Orders Grid Settings Drag columns to rearrange their order in the grid…" at bounding box center [261, 118] width 522 height 236
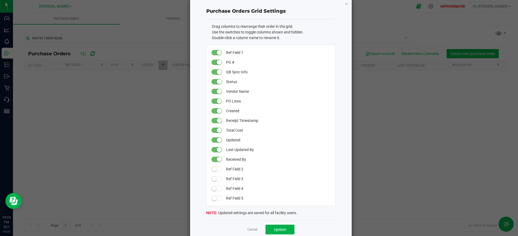
scroll to position [14, 0]
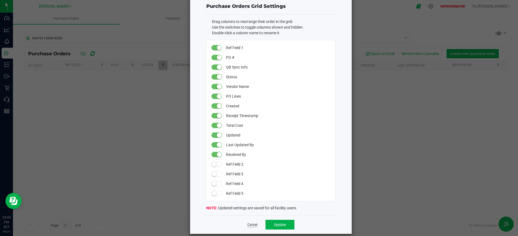
click at [251, 225] on link "Cancel" at bounding box center [252, 225] width 10 height 5
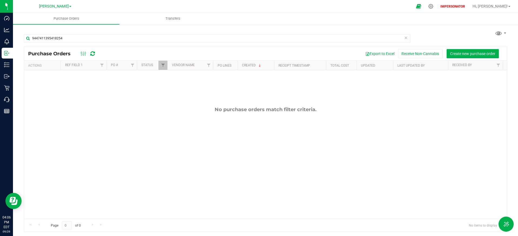
click at [174, 114] on div "No purchase orders match filter criteria." at bounding box center [265, 162] width 483 height 185
